Goal: Transaction & Acquisition: Purchase product/service

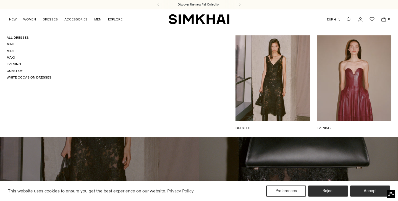
click at [31, 76] on link "White Occasion Dresses" at bounding box center [29, 78] width 45 height 4
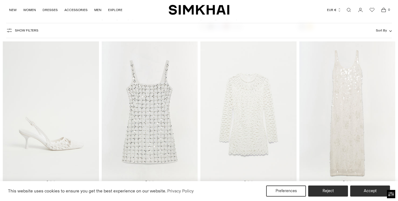
scroll to position [908, 0]
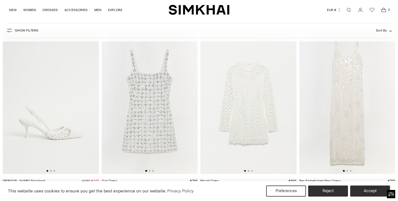
click at [353, 78] on img at bounding box center [348, 102] width 96 height 144
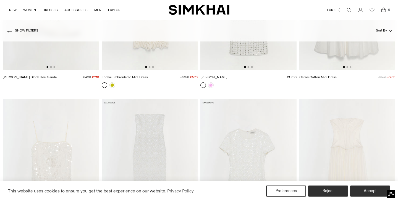
scroll to position [1298, 0]
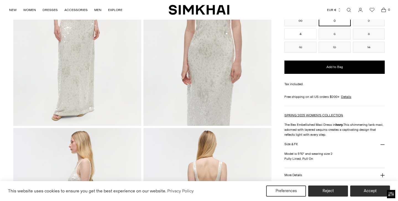
scroll to position [117, 0]
